Goal: Task Accomplishment & Management: Manage account settings

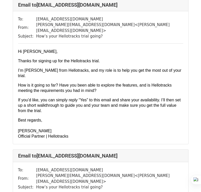
scroll to position [6983, 0]
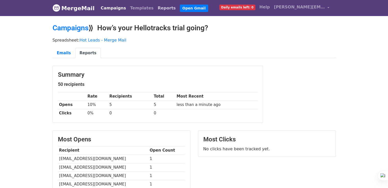
click at [156, 5] on link "Reports" at bounding box center [167, 8] width 22 height 10
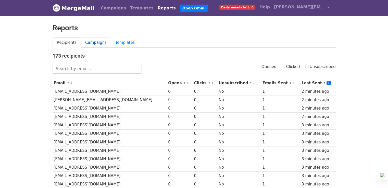
click at [101, 42] on link "Campaigns" at bounding box center [96, 43] width 30 height 10
